Goal: Task Accomplishment & Management: Manage account settings

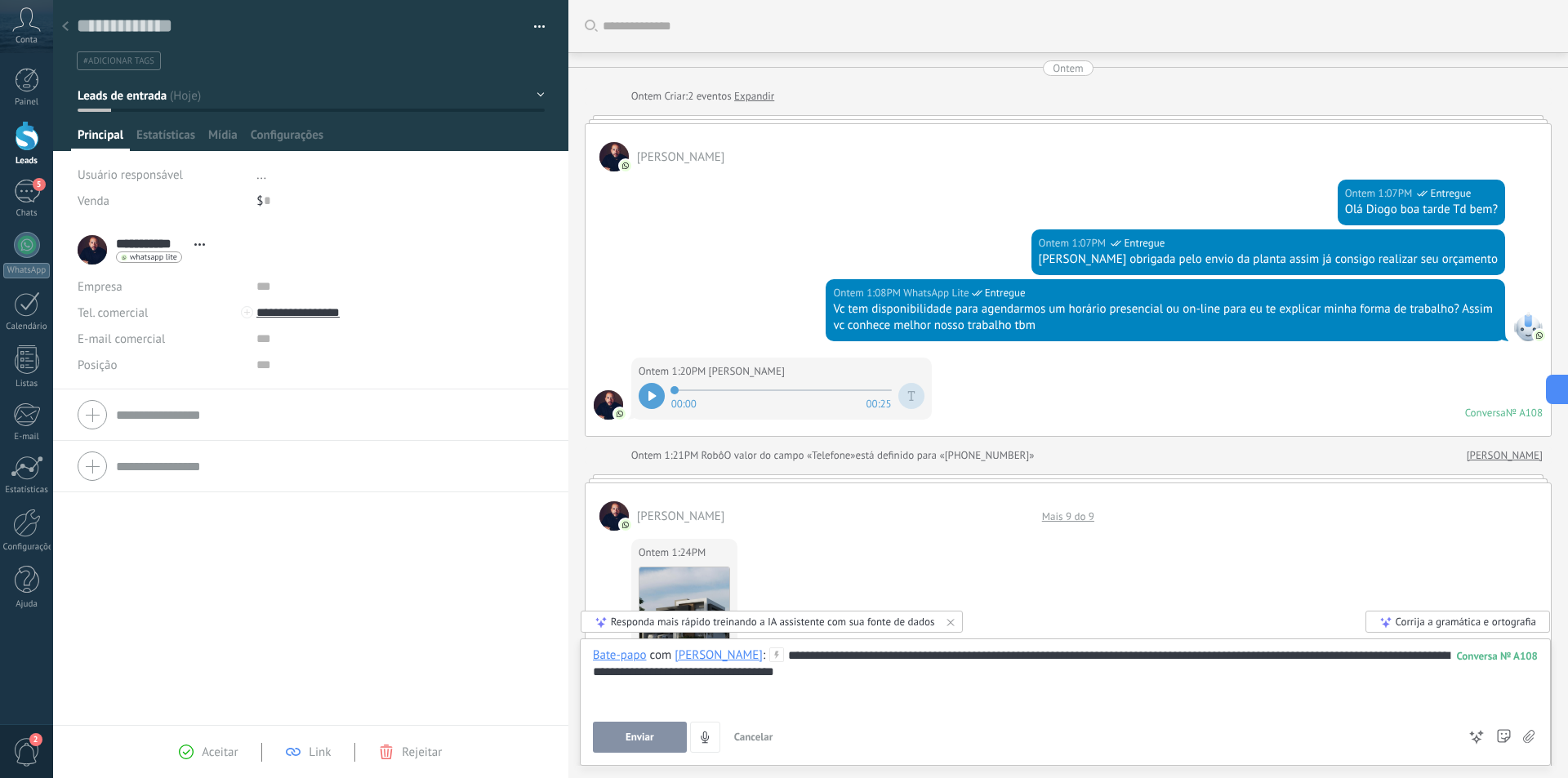
scroll to position [24, 0]
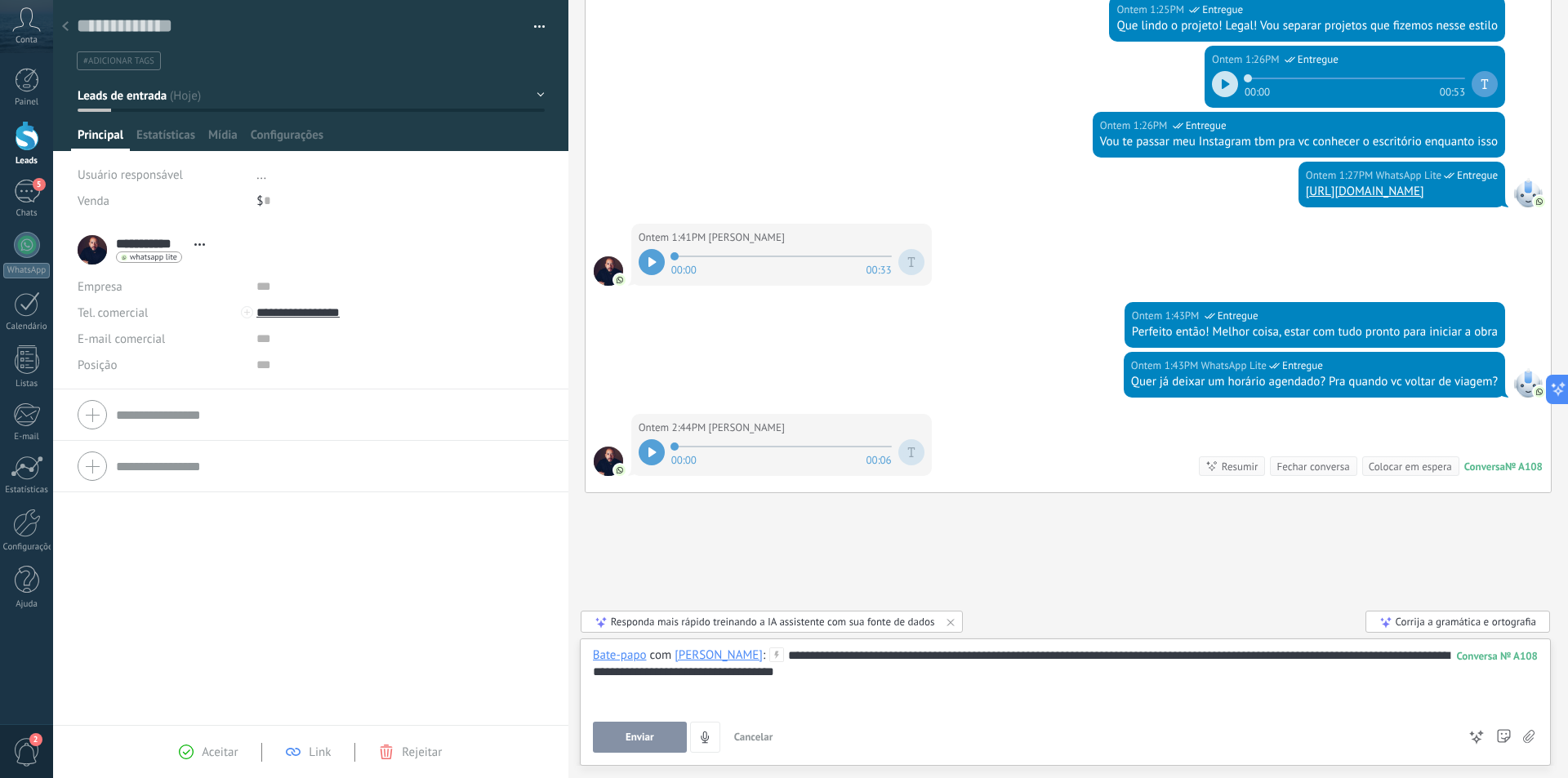
click at [24, 138] on div at bounding box center [26, 136] width 24 height 30
